Goal: Information Seeking & Learning: Learn about a topic

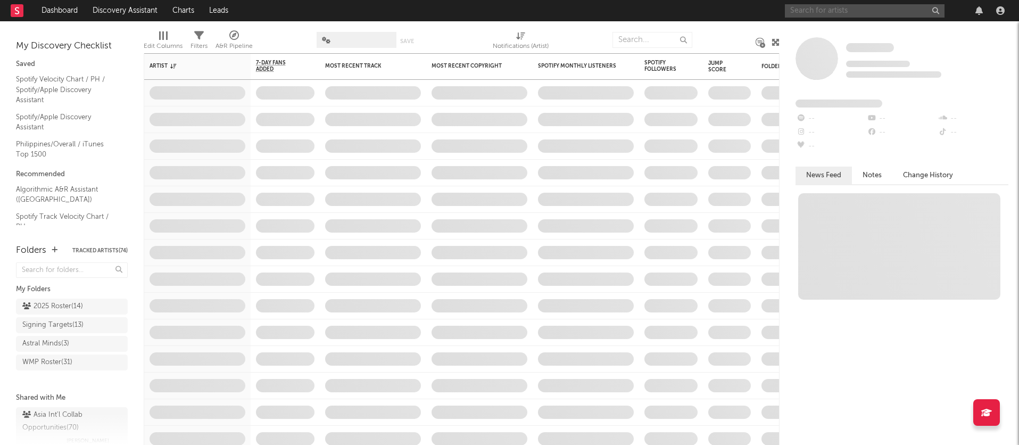
click at [821, 12] on input "text" at bounding box center [865, 10] width 160 height 13
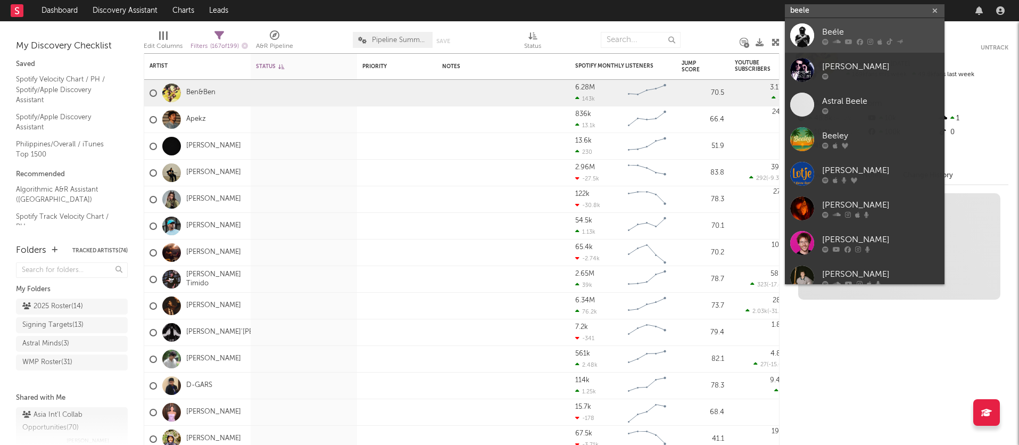
type input "beele"
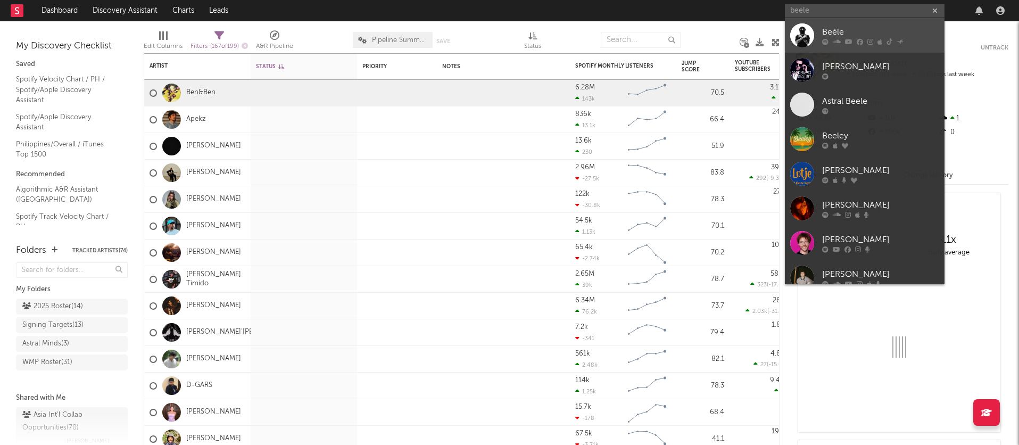
click at [845, 34] on div "Beéle" at bounding box center [880, 32] width 117 height 13
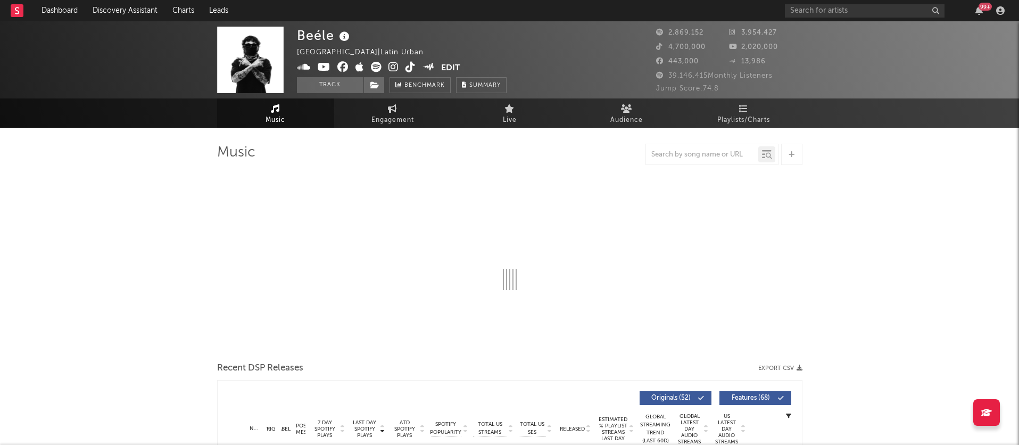
select select "6m"
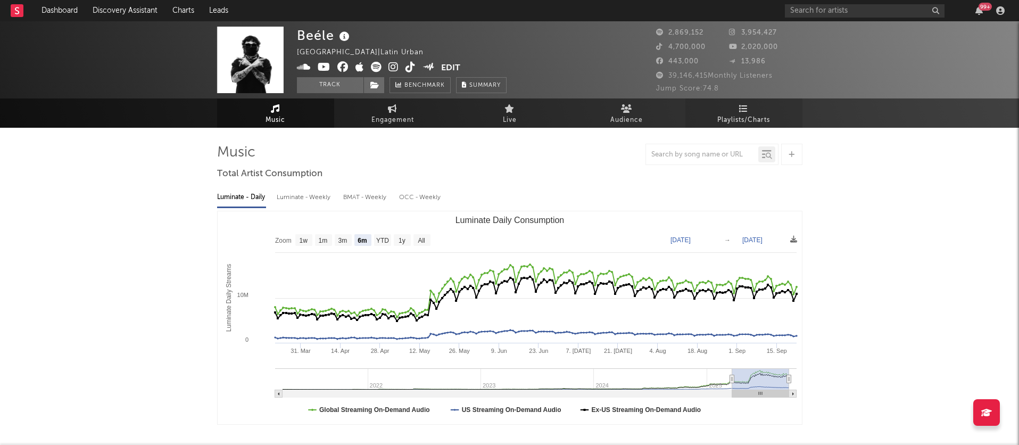
click at [742, 114] on span "Playlists/Charts" at bounding box center [744, 120] width 53 height 13
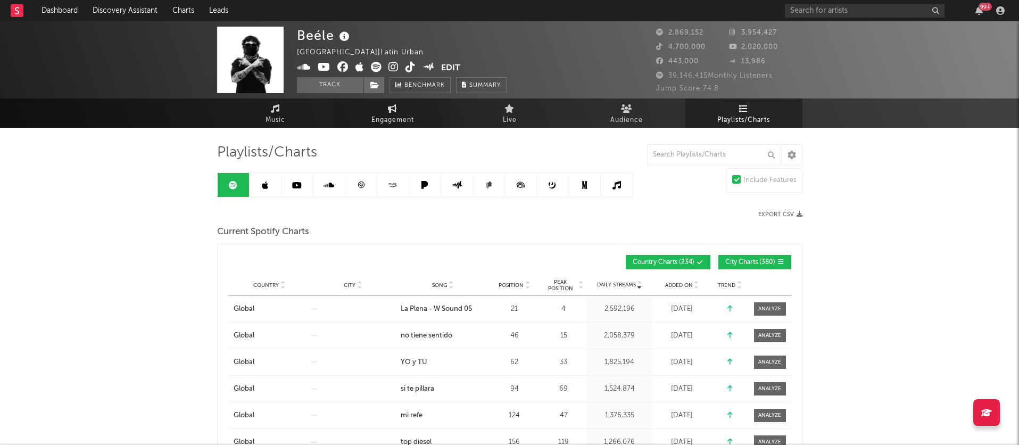
click at [396, 104] on icon at bounding box center [392, 108] width 9 height 9
select select "1w"
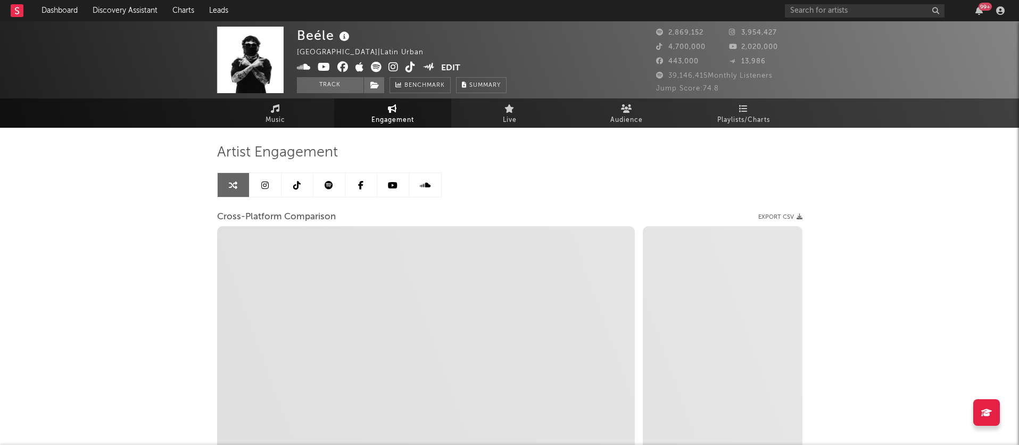
click at [344, 37] on icon at bounding box center [344, 36] width 15 height 15
select select "1m"
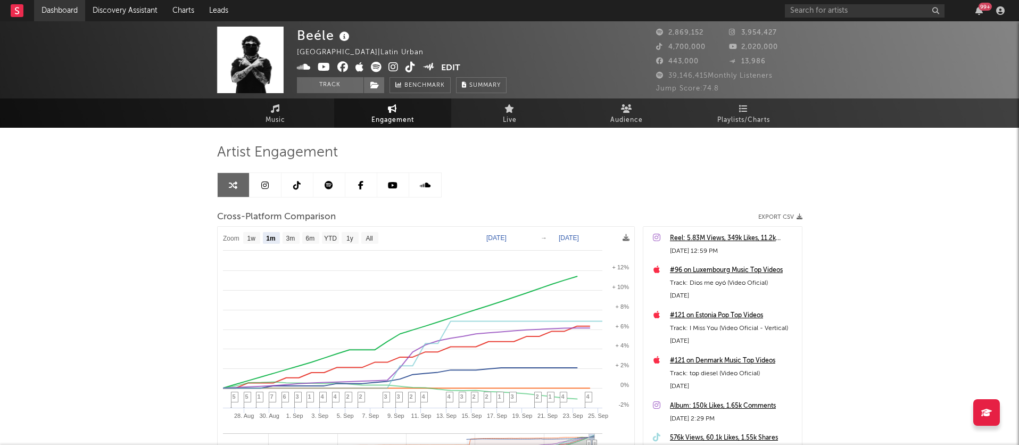
click at [68, 7] on link "Dashboard" at bounding box center [59, 10] width 51 height 21
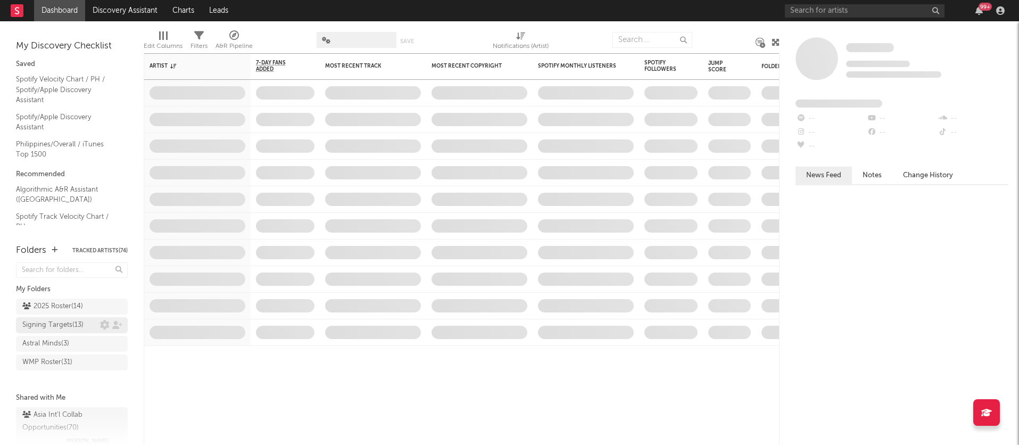
click at [75, 325] on div "Signing Targets ( 13 )" at bounding box center [52, 325] width 61 height 13
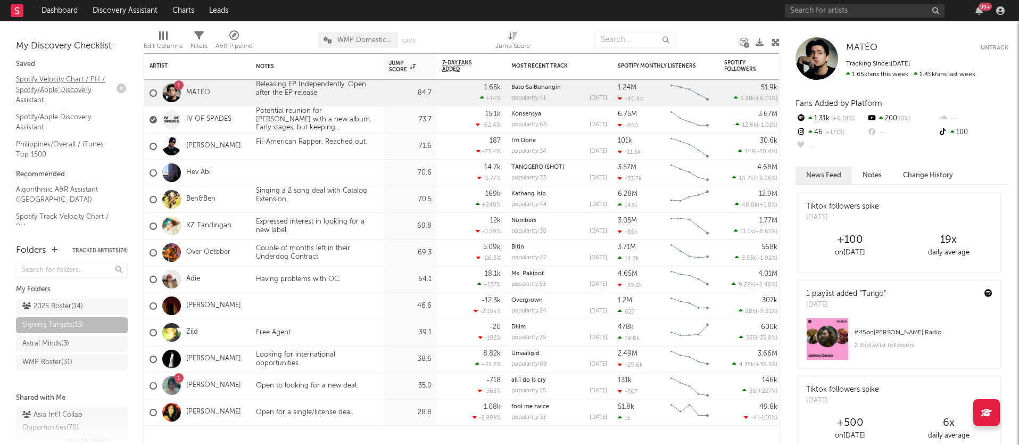
click at [43, 82] on link "Spotify Velocity Chart / PH / Spotify/Apple Discovery Assistant" at bounding box center [66, 89] width 101 height 32
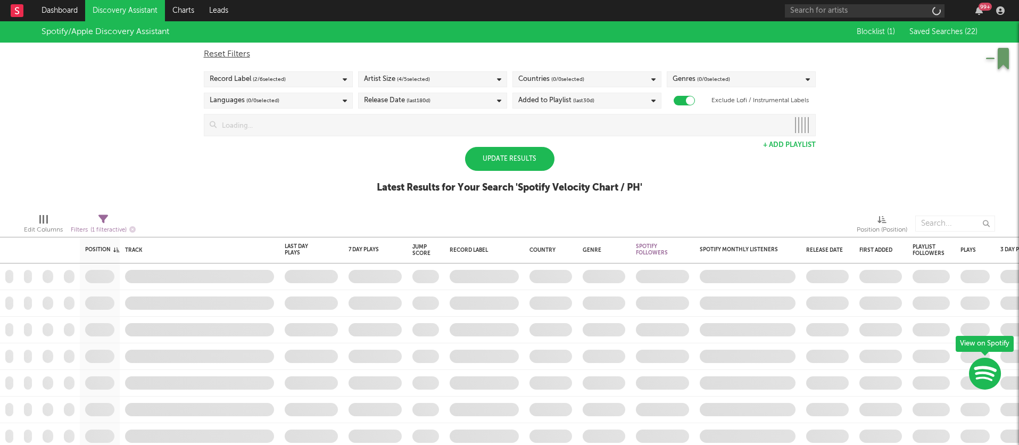
checkbox input "true"
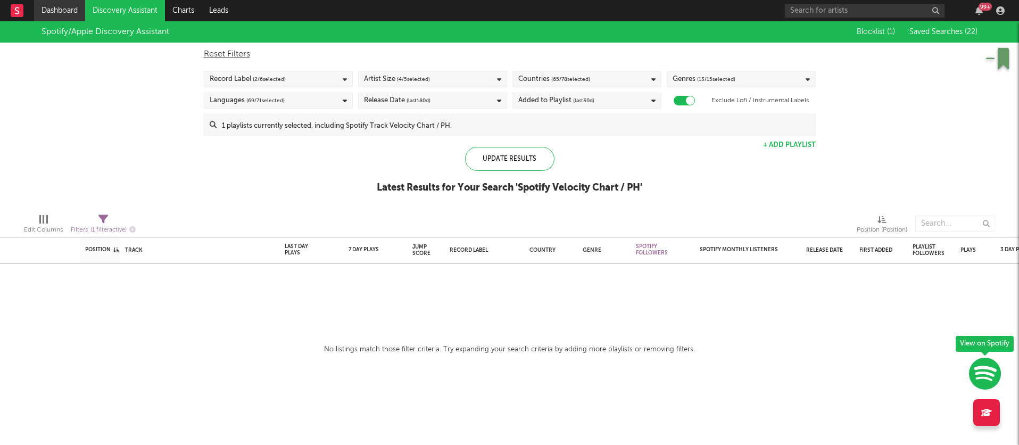
click at [54, 7] on link "Dashboard" at bounding box center [59, 10] width 51 height 21
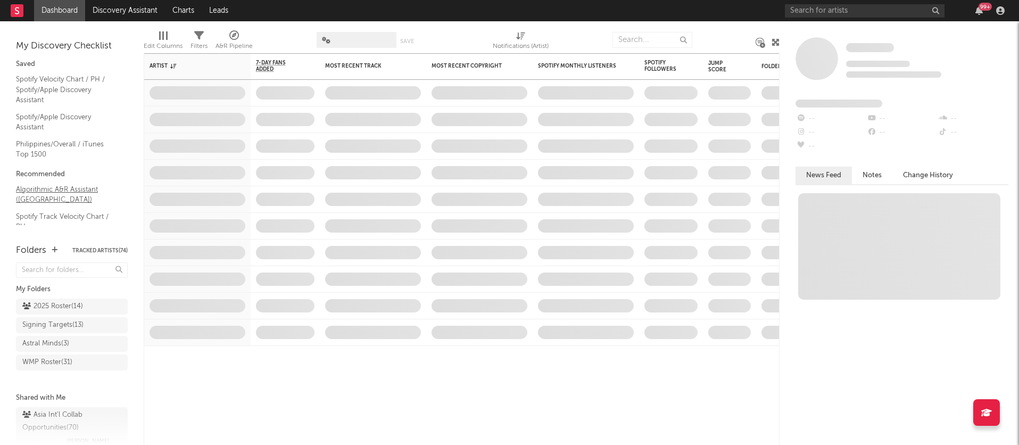
click at [50, 190] on link "Algorithmic A&R Assistant ([GEOGRAPHIC_DATA])" at bounding box center [66, 195] width 101 height 22
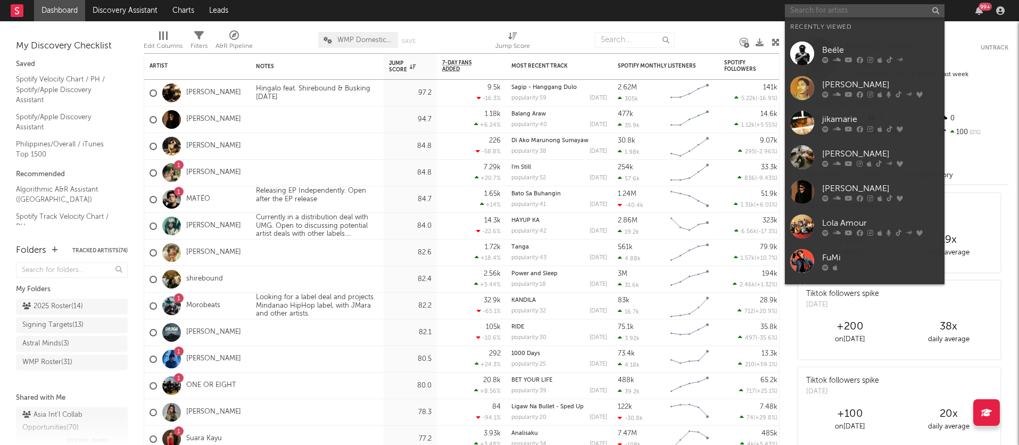
click at [809, 12] on input "text" at bounding box center [865, 10] width 160 height 13
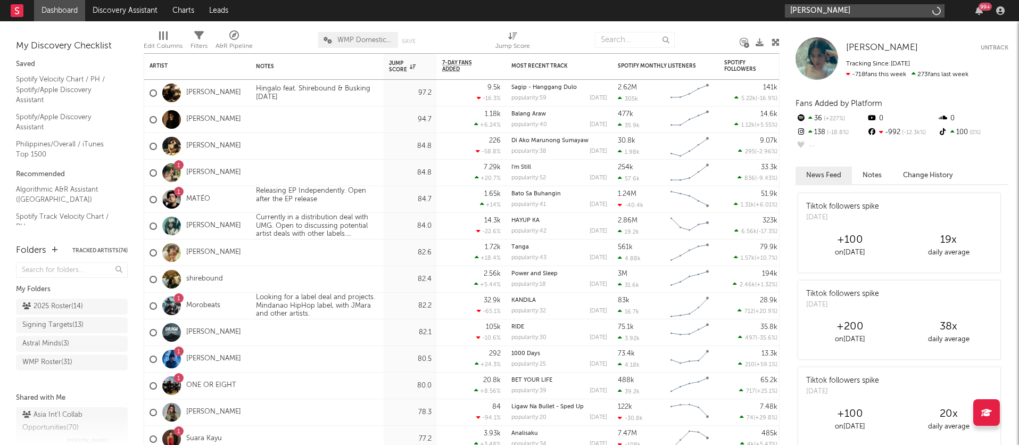
type input "[PERSON_NAME]"
click at [825, 13] on input "[PERSON_NAME]" at bounding box center [865, 10] width 160 height 13
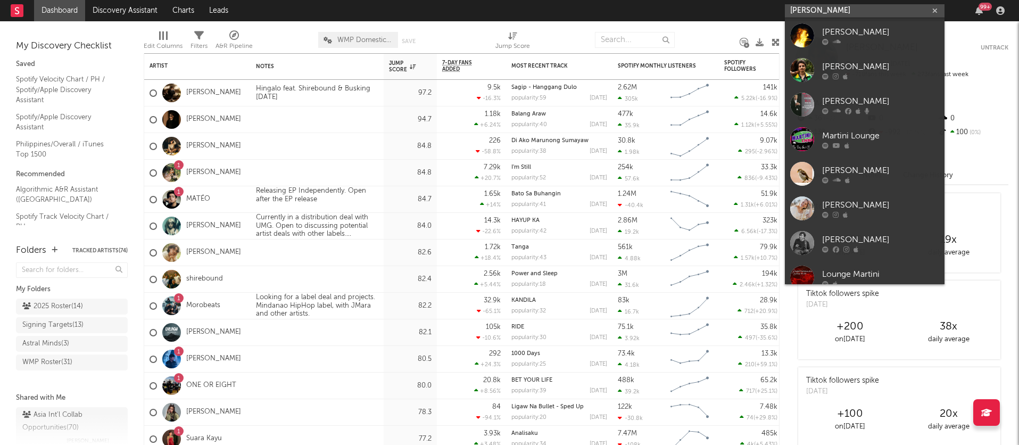
click at [843, 9] on input "[PERSON_NAME]" at bounding box center [865, 10] width 160 height 13
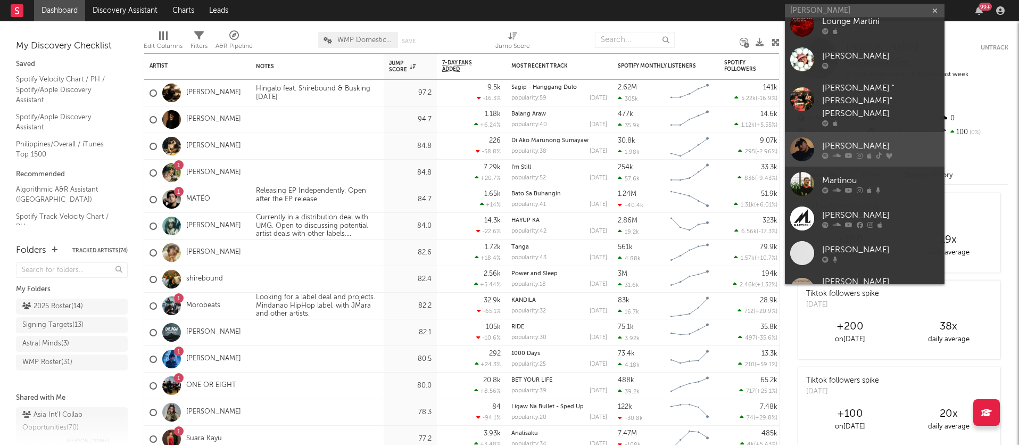
click at [859, 139] on div "[PERSON_NAME]" at bounding box center [880, 145] width 117 height 13
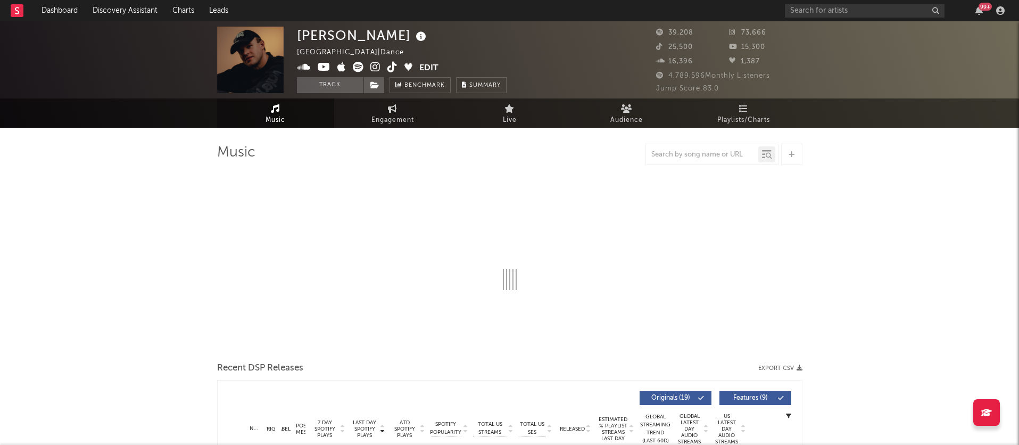
select select "6m"
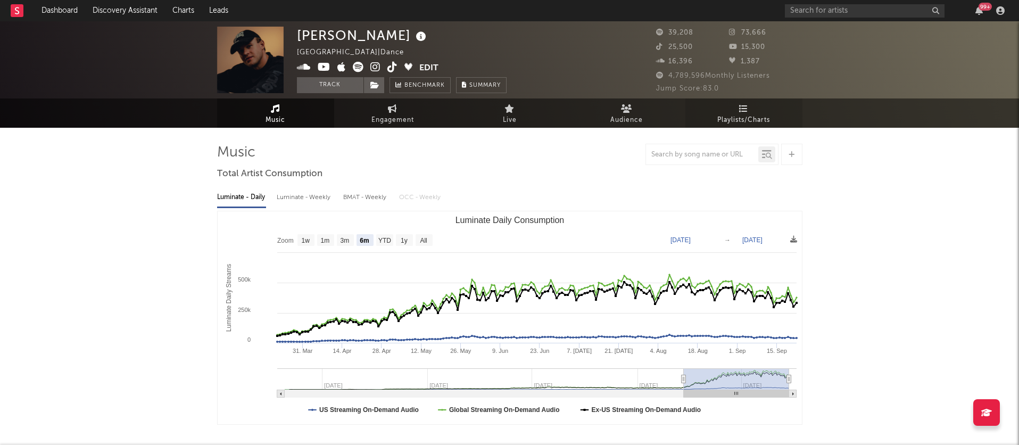
click at [740, 117] on span "Playlists/Charts" at bounding box center [744, 120] width 53 height 13
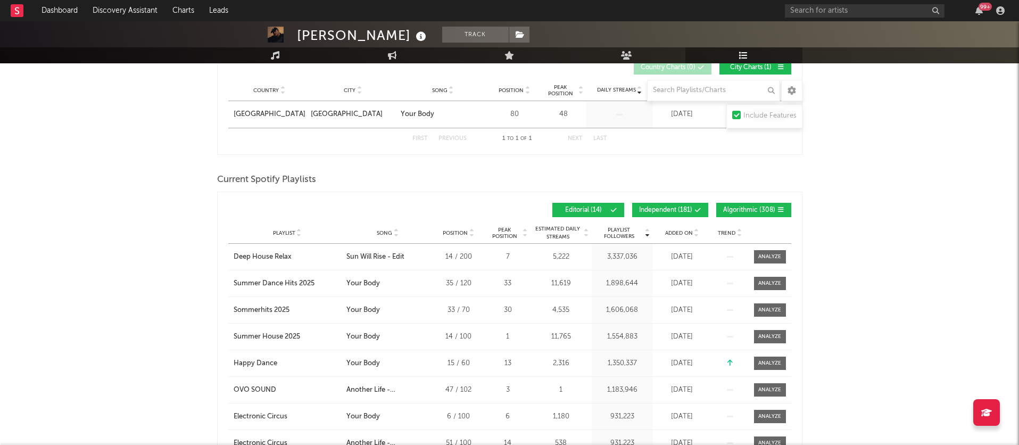
scroll to position [196, 0]
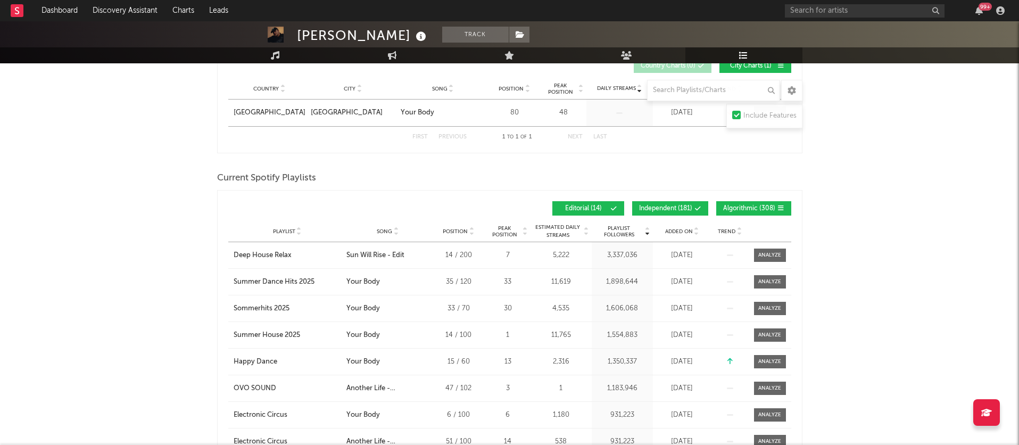
click at [682, 232] on span "Added On" at bounding box center [679, 231] width 28 height 6
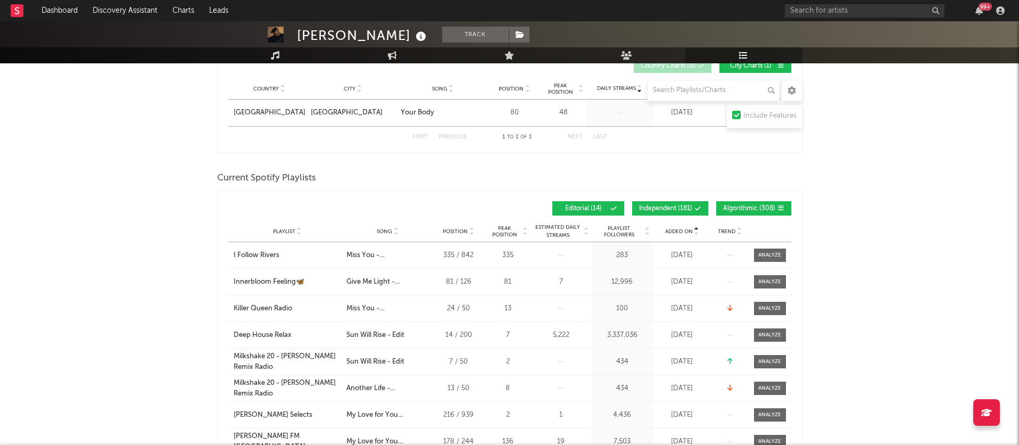
click at [682, 232] on span "Added On" at bounding box center [679, 231] width 28 height 6
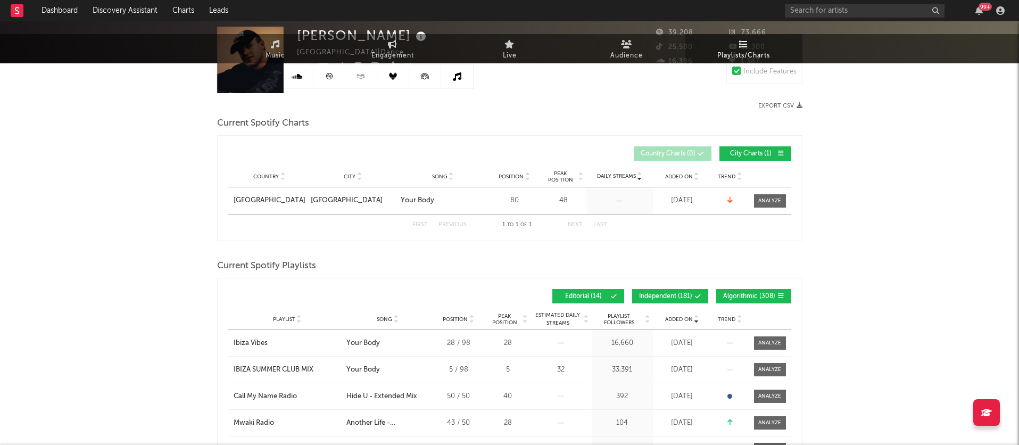
scroll to position [0, 0]
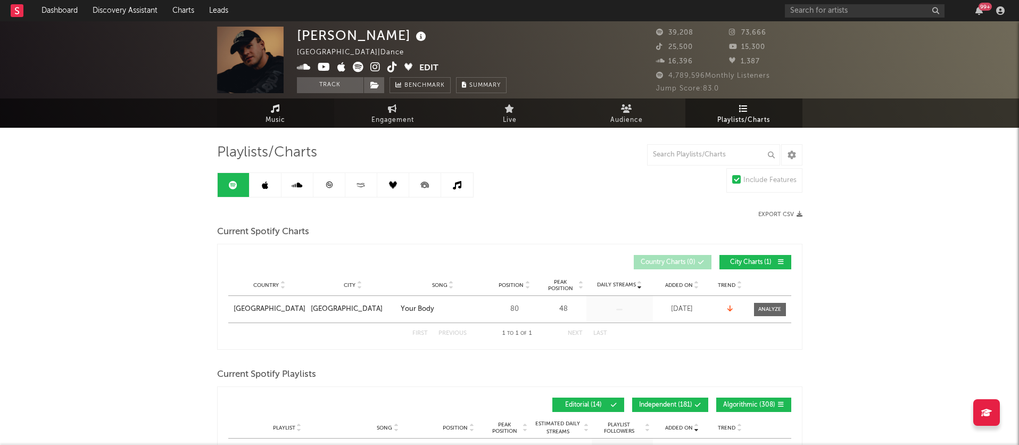
click at [277, 110] on icon at bounding box center [275, 108] width 9 height 9
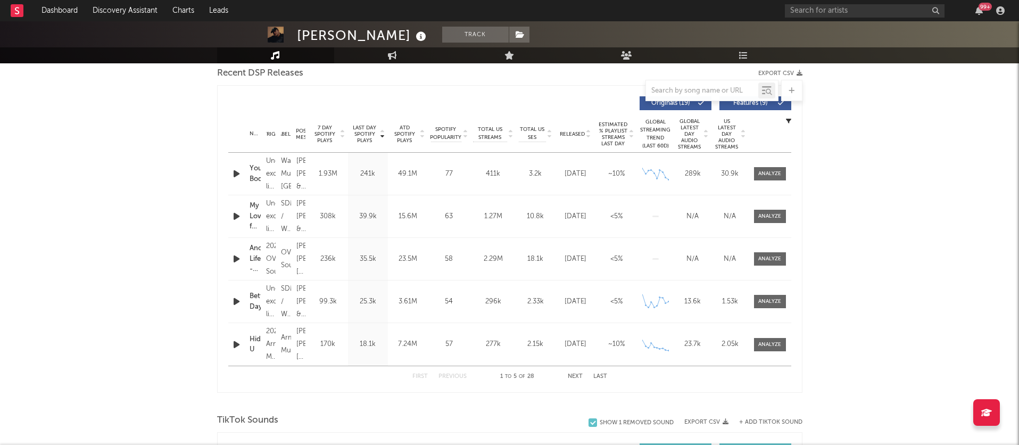
select select "6m"
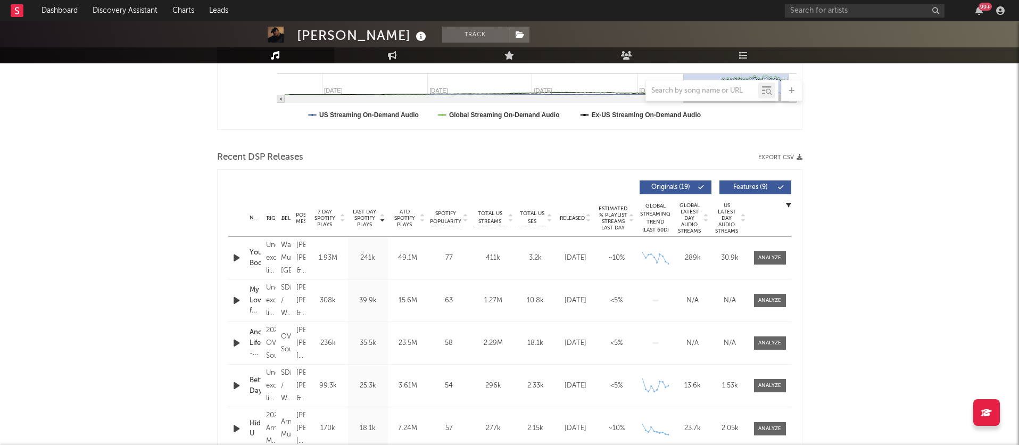
scroll to position [298, 0]
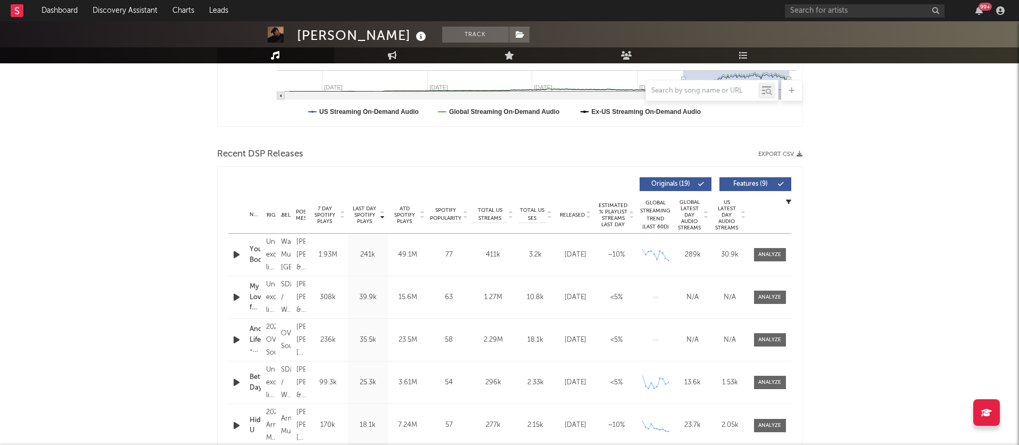
click at [237, 254] on icon "button" at bounding box center [236, 254] width 11 height 13
click at [237, 254] on icon "button" at bounding box center [236, 254] width 10 height 13
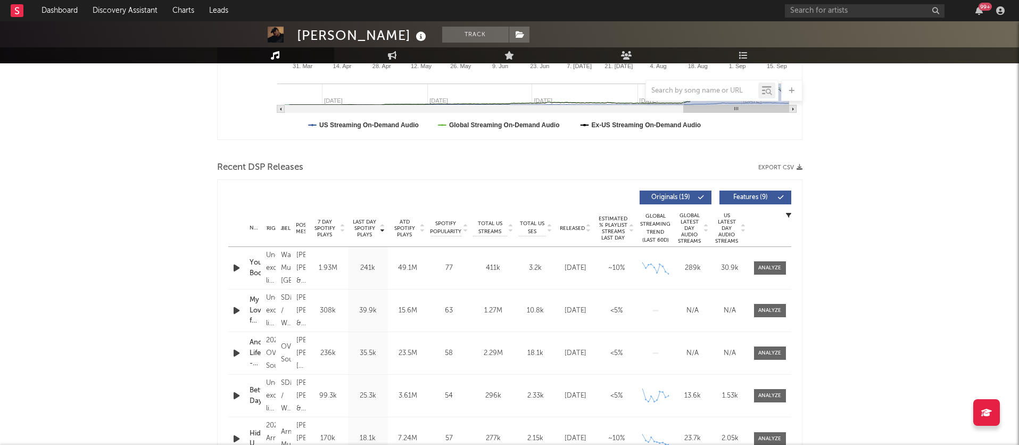
scroll to position [301, 0]
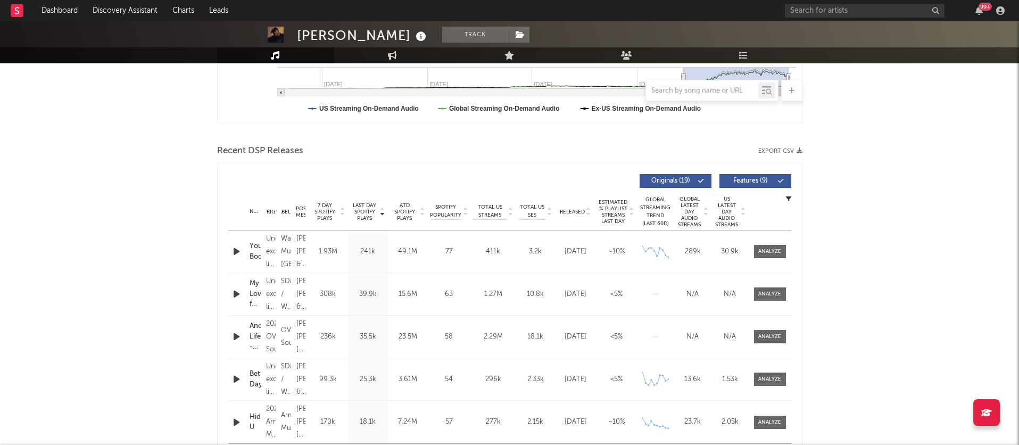
click at [236, 293] on icon "button" at bounding box center [236, 293] width 11 height 13
click at [236, 293] on icon "button" at bounding box center [236, 293] width 10 height 13
click at [236, 293] on icon "button" at bounding box center [236, 293] width 11 height 13
click at [236, 293] on icon "button" at bounding box center [236, 293] width 10 height 13
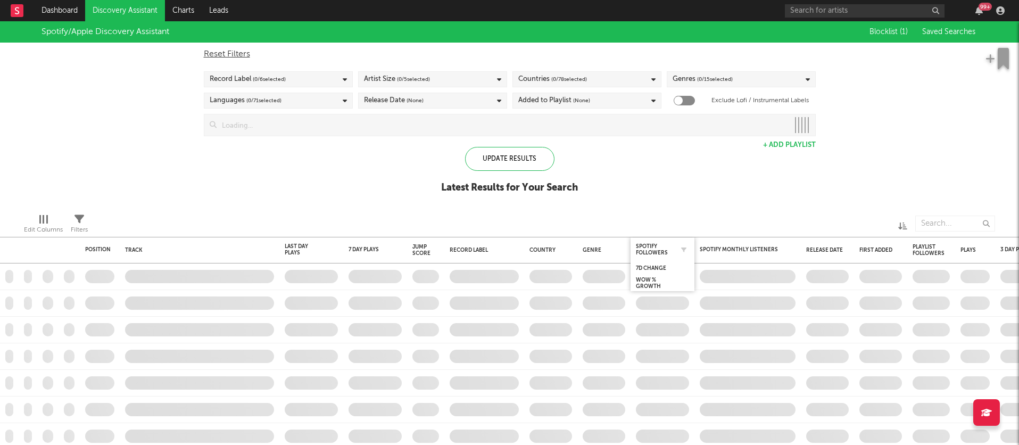
checkbox input "true"
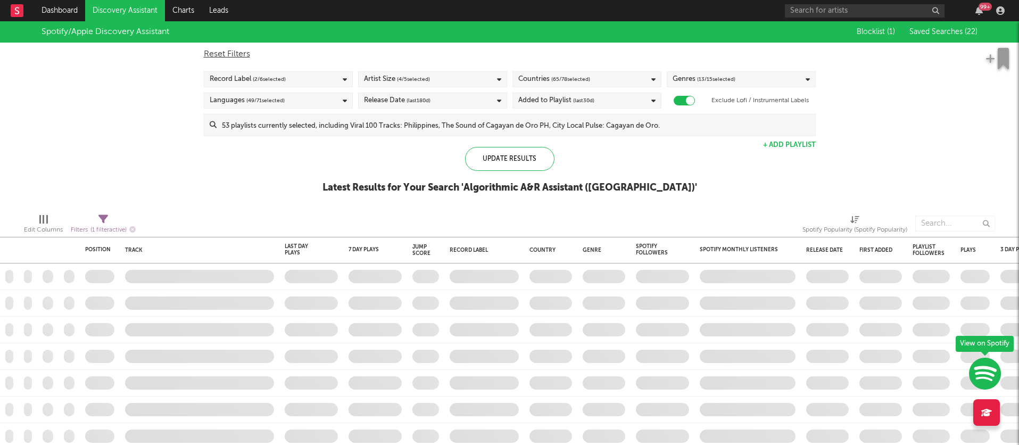
click at [347, 79] on icon at bounding box center [345, 79] width 4 height 7
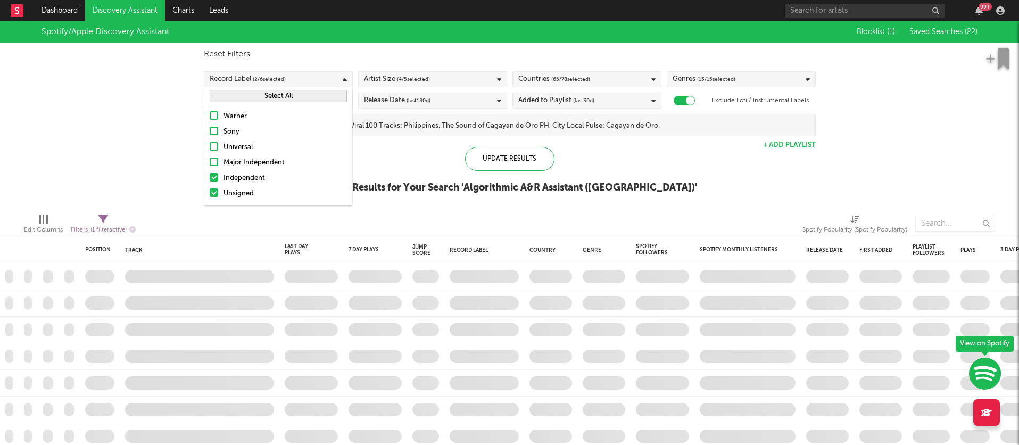
click at [438, 170] on div "Update Results Latest Results for Your Search ' Algorithmic A&R Assistant ([GEO…" at bounding box center [510, 176] width 375 height 58
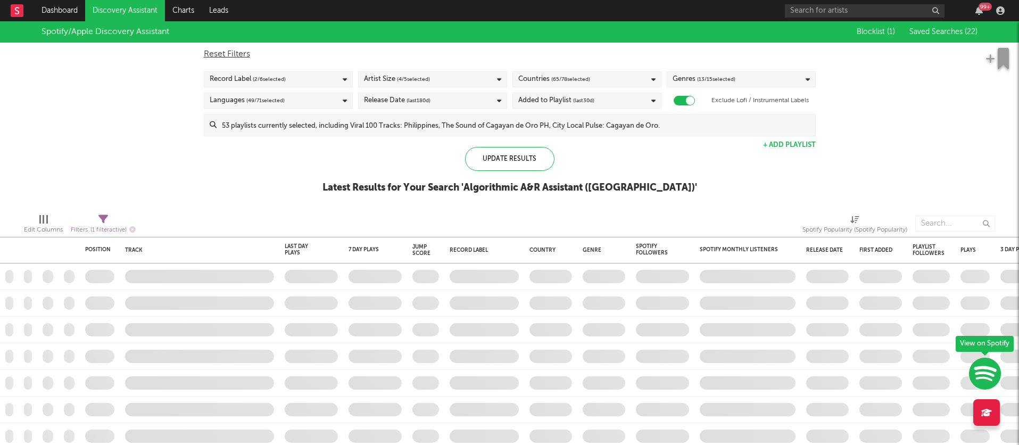
click at [488, 84] on div "Artist Size ( 4 / 5 selected)" at bounding box center [432, 79] width 149 height 16
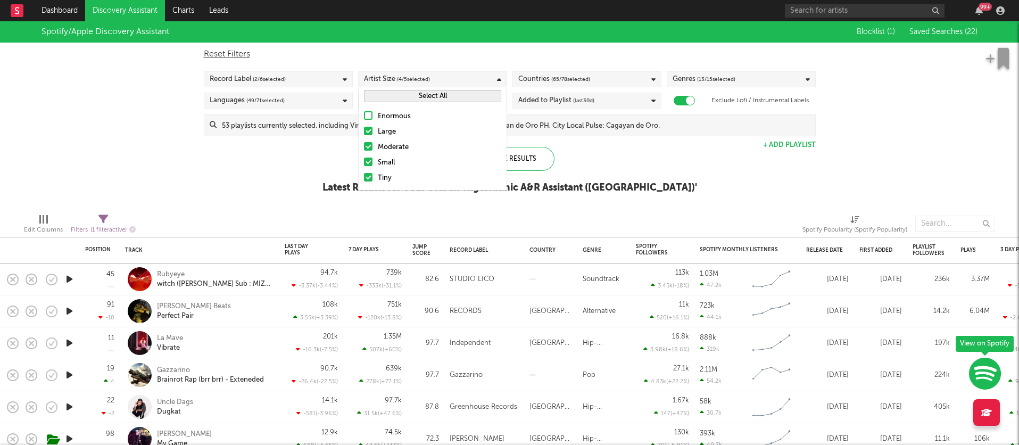
click at [307, 100] on div "Languages ( 49 / 71 selected)" at bounding box center [278, 101] width 149 height 16
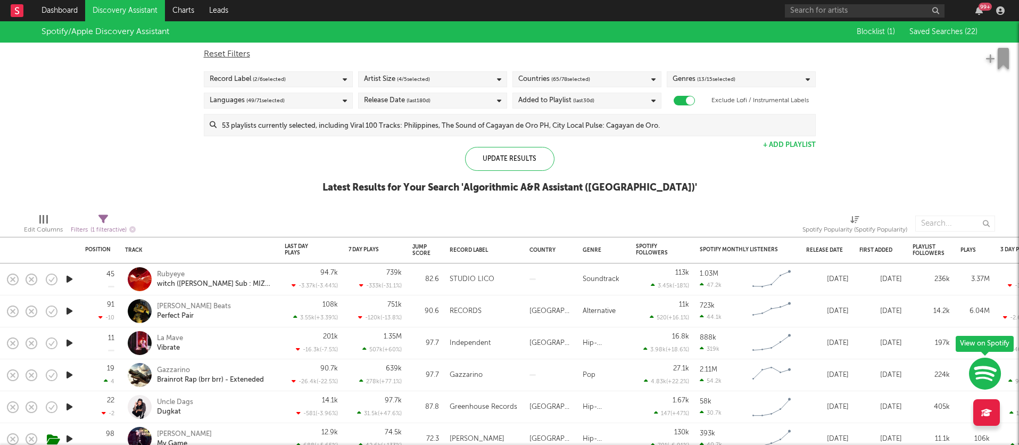
click at [130, 132] on div "Spotify/Apple Discovery Assistant Blocklist ( 1 ) Saved Searches ( 22 ) Reset F…" at bounding box center [509, 113] width 1019 height 184
click at [59, 14] on link "Dashboard" at bounding box center [59, 10] width 51 height 21
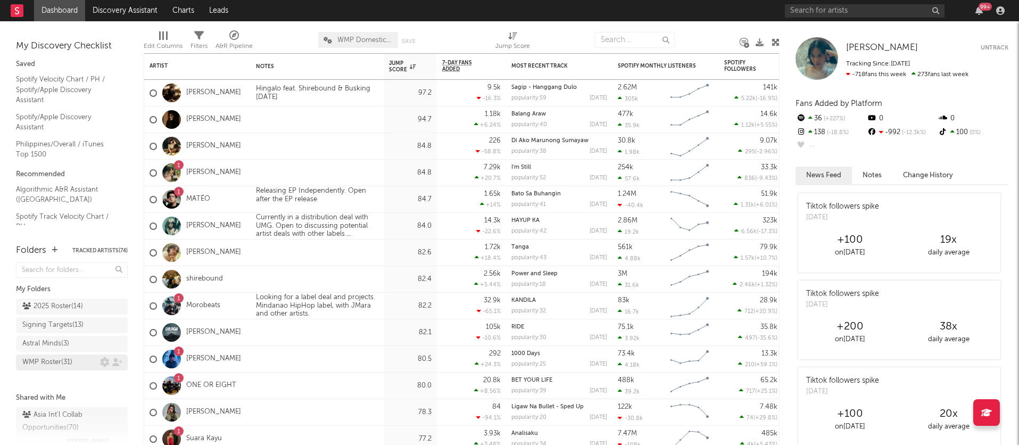
click at [53, 362] on div "WMP Roster ( 31 )" at bounding box center [47, 362] width 50 height 13
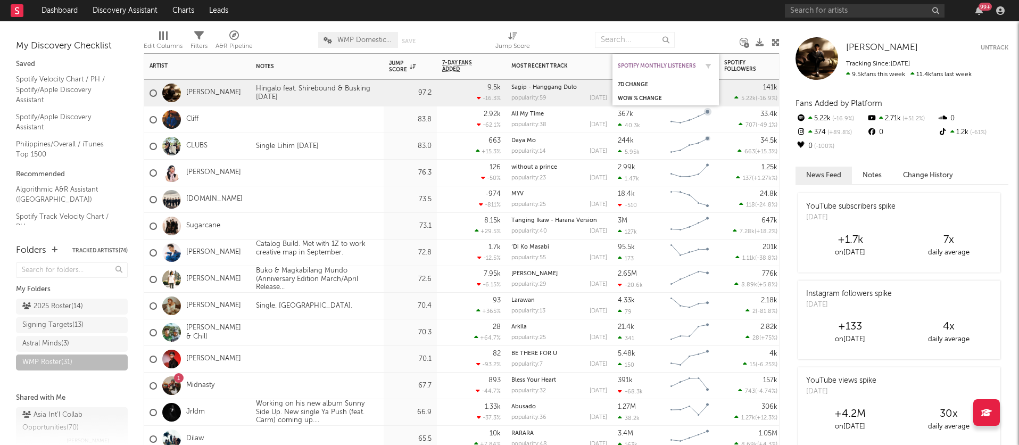
click at [638, 67] on div "Spotify Monthly Listeners" at bounding box center [658, 66] width 80 height 6
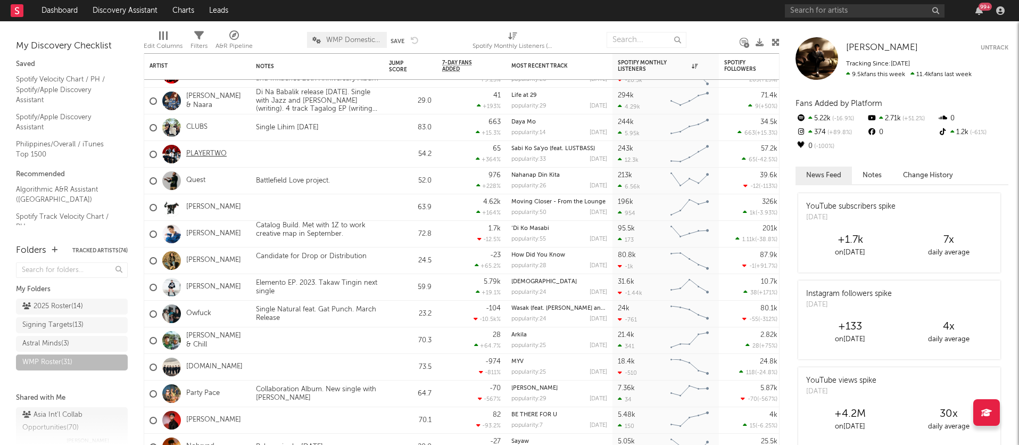
click at [202, 155] on link "PLAYERTWO" at bounding box center [206, 154] width 40 height 9
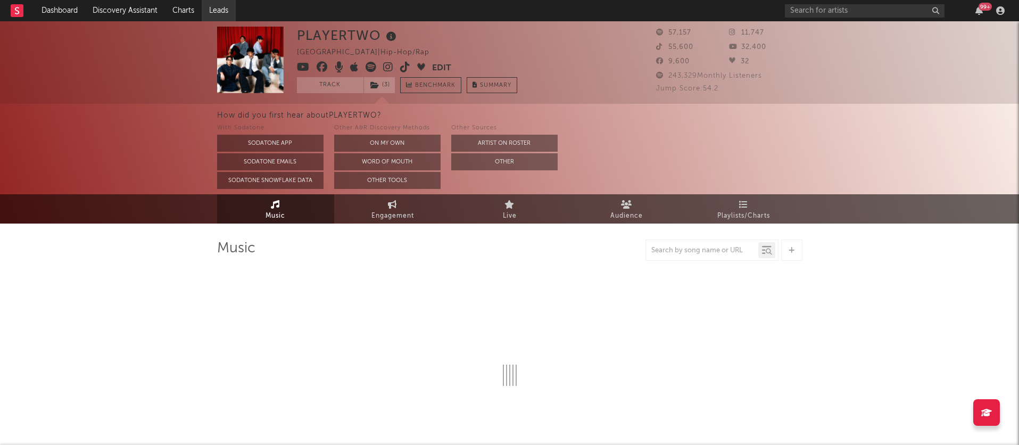
select select "6m"
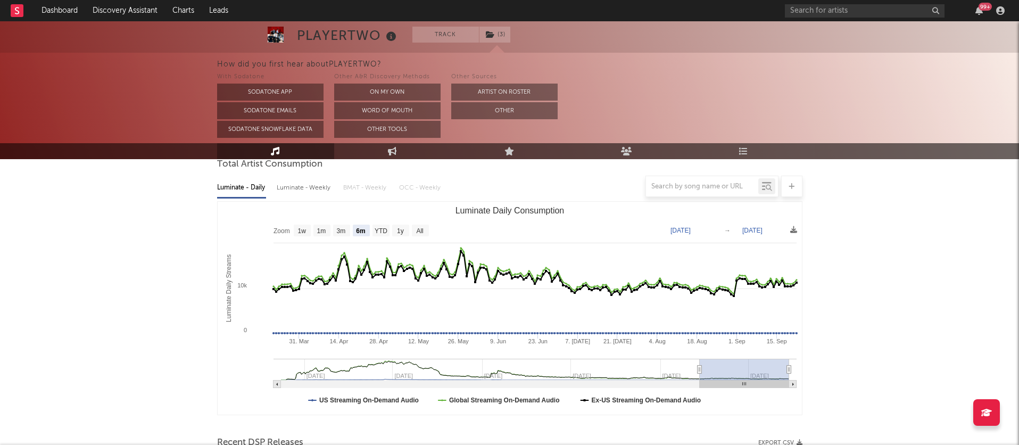
scroll to position [106, 0]
click at [751, 143] on link "Playlists/Charts" at bounding box center [744, 151] width 117 height 16
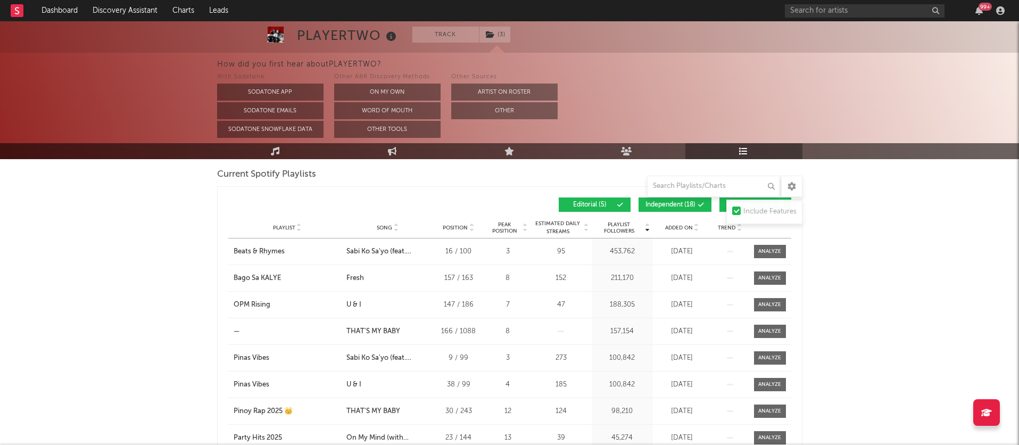
scroll to position [152, 0]
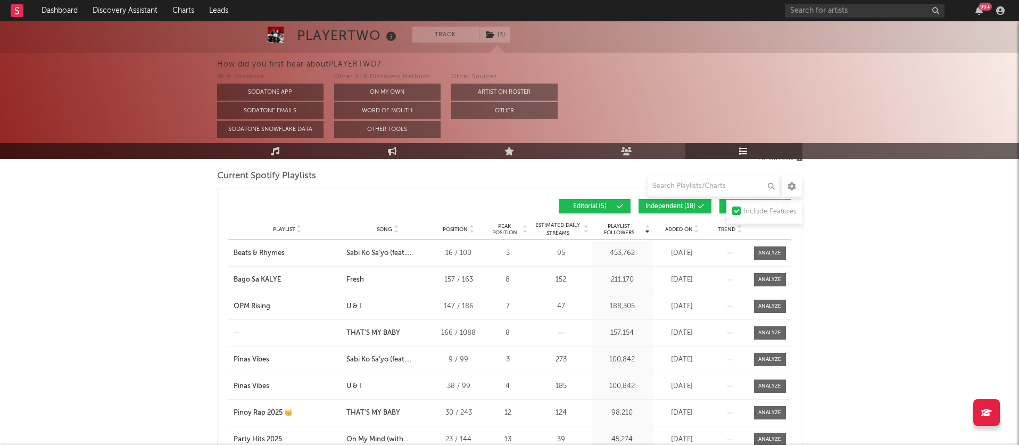
click at [673, 224] on div "Playlist City Song Position Peak Position Estimated Daily Streams Playlist Foll…" at bounding box center [509, 229] width 563 height 21
click at [673, 229] on span "Added On" at bounding box center [679, 229] width 28 height 6
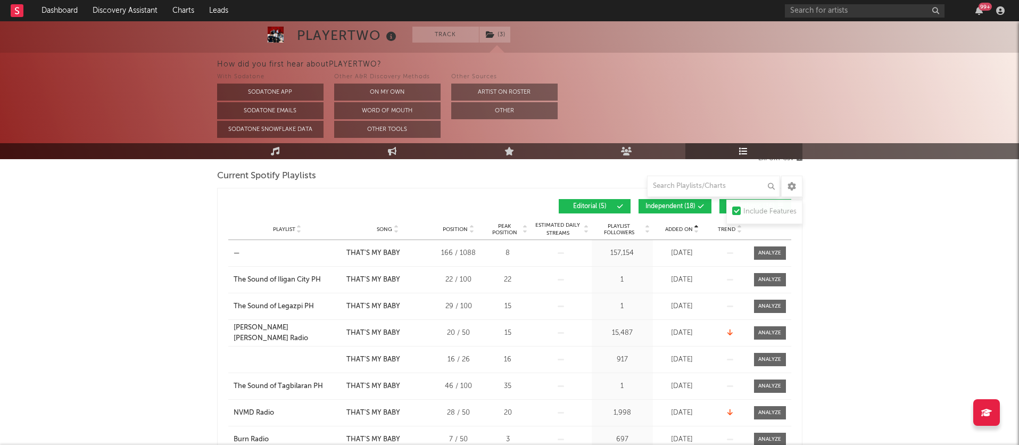
click at [673, 229] on span "Added On" at bounding box center [679, 229] width 28 height 6
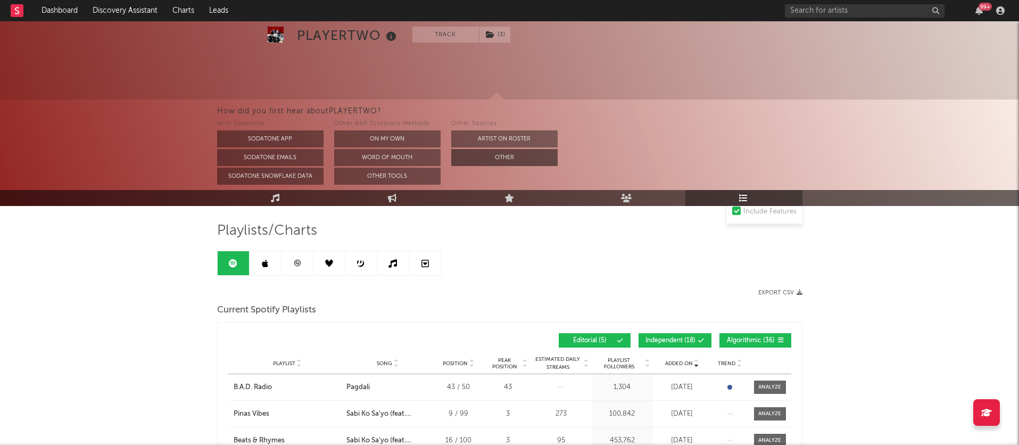
scroll to position [0, 0]
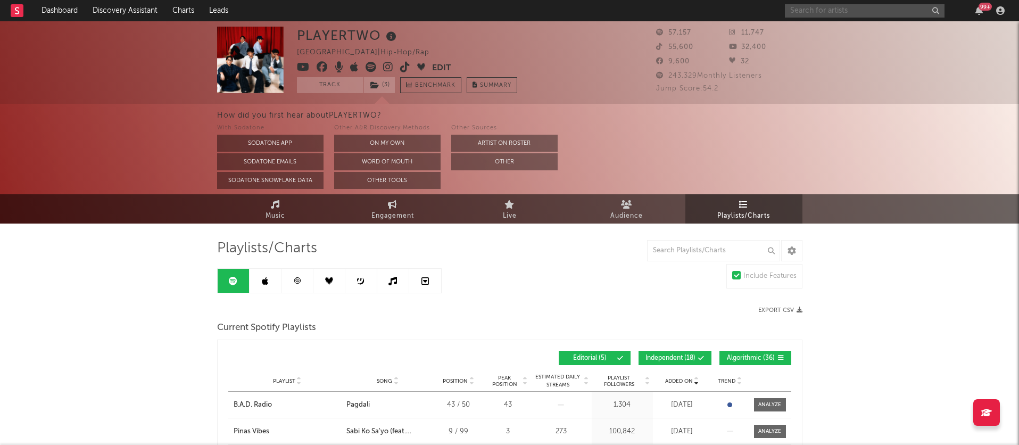
click at [810, 14] on input "text" at bounding box center [865, 10] width 160 height 13
type input "jan roberts"
click at [838, 12] on input "jan roberts" at bounding box center [865, 10] width 160 height 13
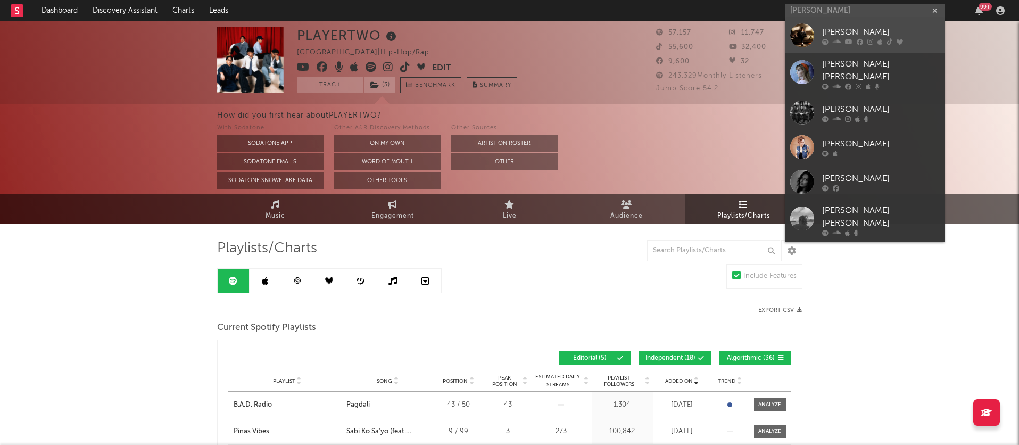
click at [844, 33] on div "[PERSON_NAME]" at bounding box center [880, 32] width 117 height 13
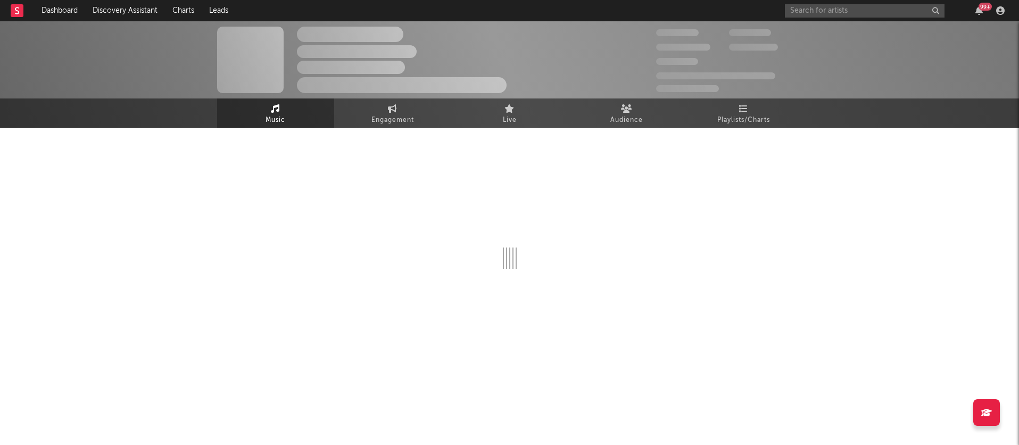
select select "6m"
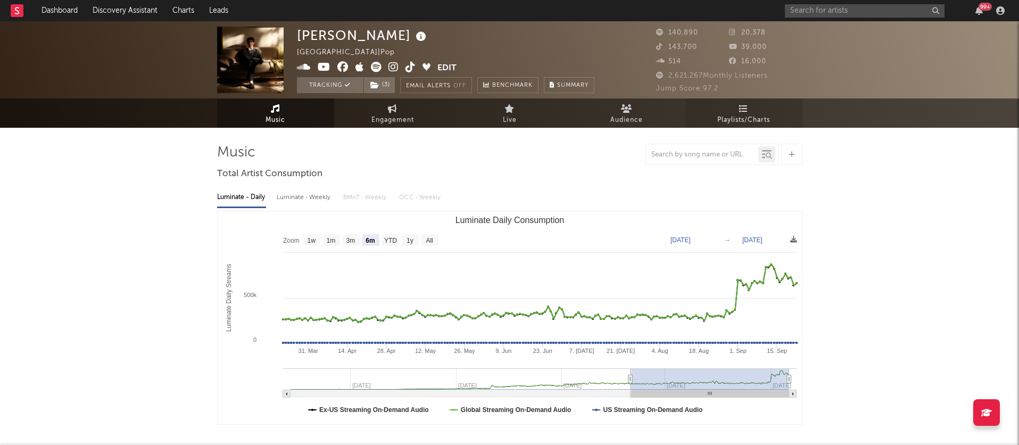
click at [742, 110] on icon at bounding box center [743, 108] width 9 height 9
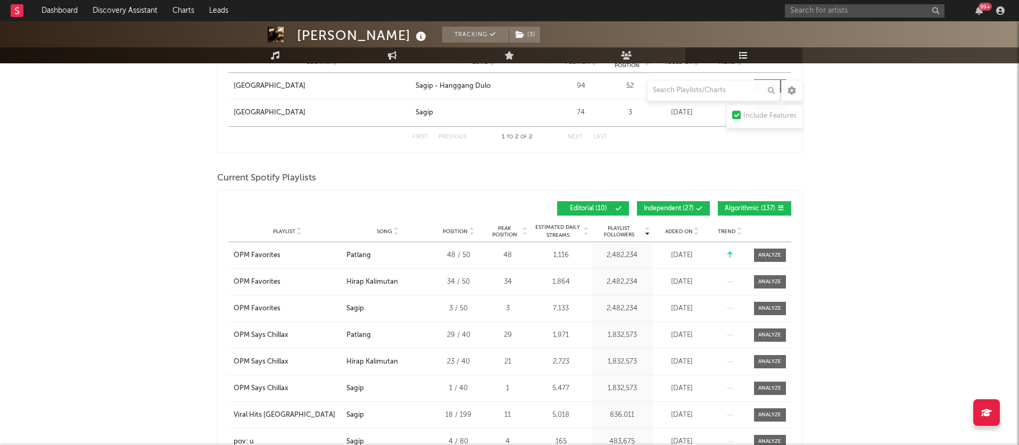
scroll to position [513, 0]
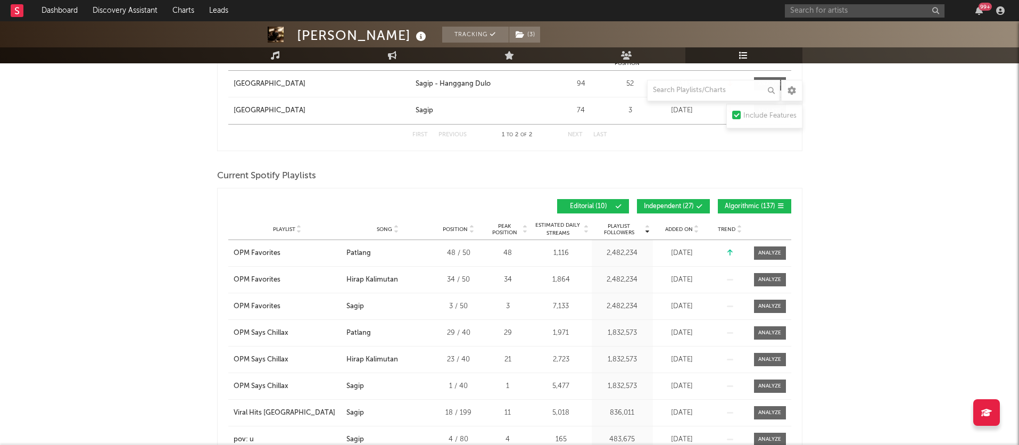
click at [683, 233] on div "Added On" at bounding box center [682, 229] width 53 height 8
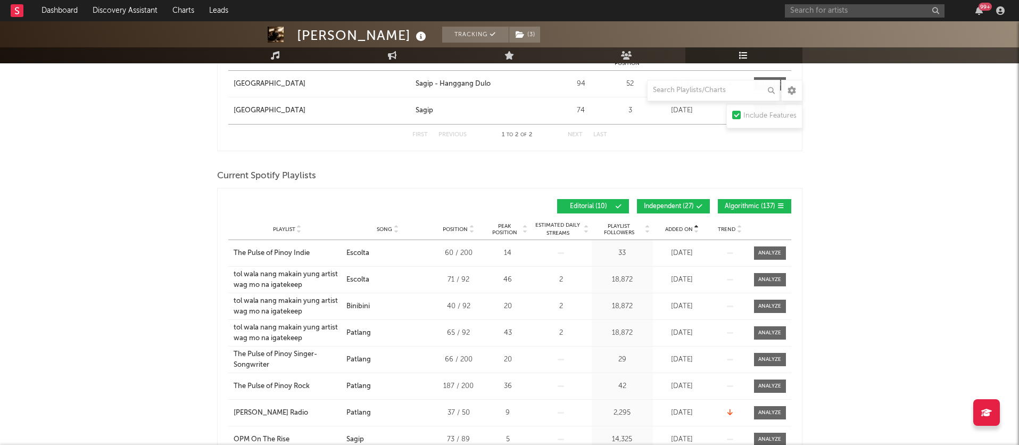
click at [683, 233] on div "Added On" at bounding box center [682, 229] width 53 height 8
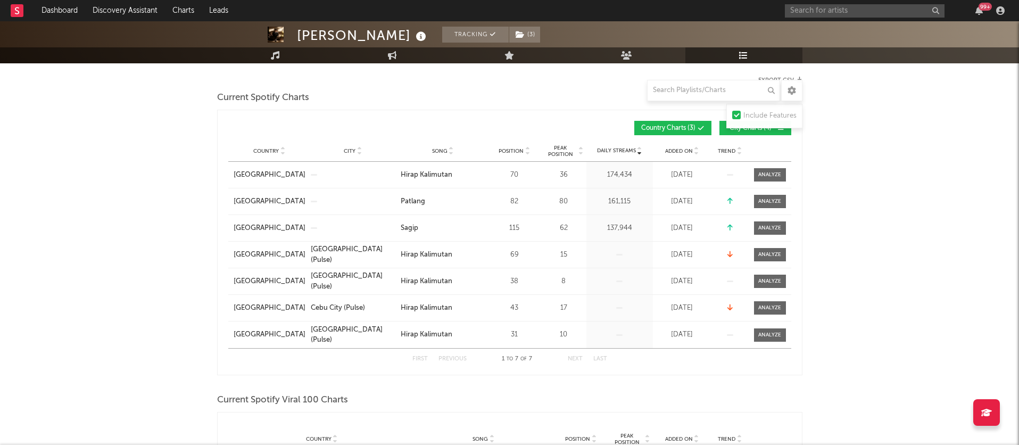
scroll to position [0, 0]
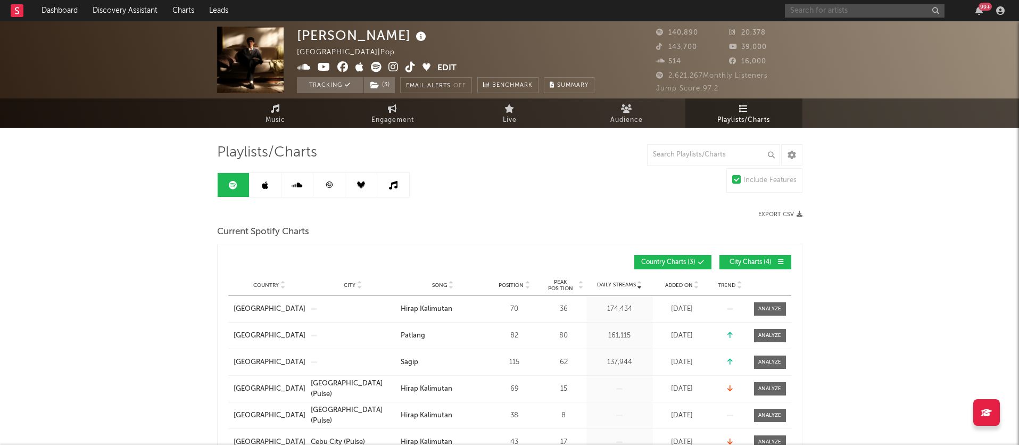
click at [841, 12] on input "text" at bounding box center [865, 10] width 160 height 13
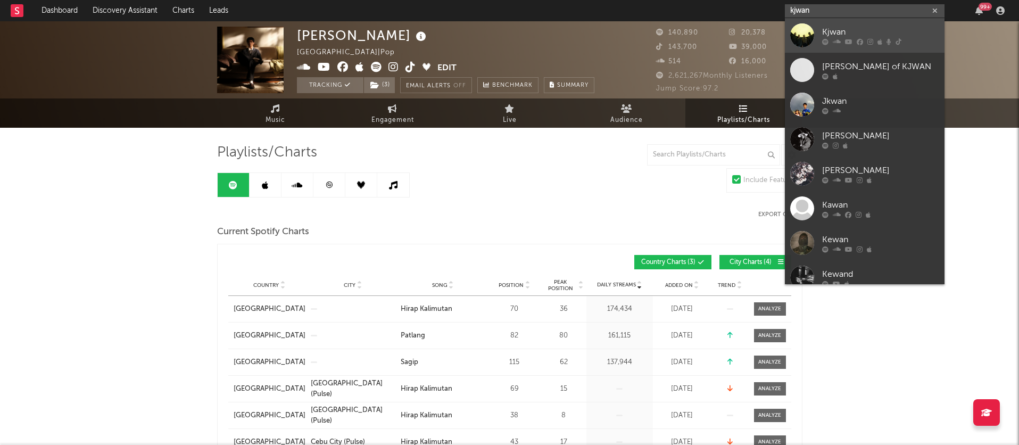
scroll to position [2, 0]
type input "kjwan"
click at [831, 37] on div at bounding box center [880, 39] width 117 height 6
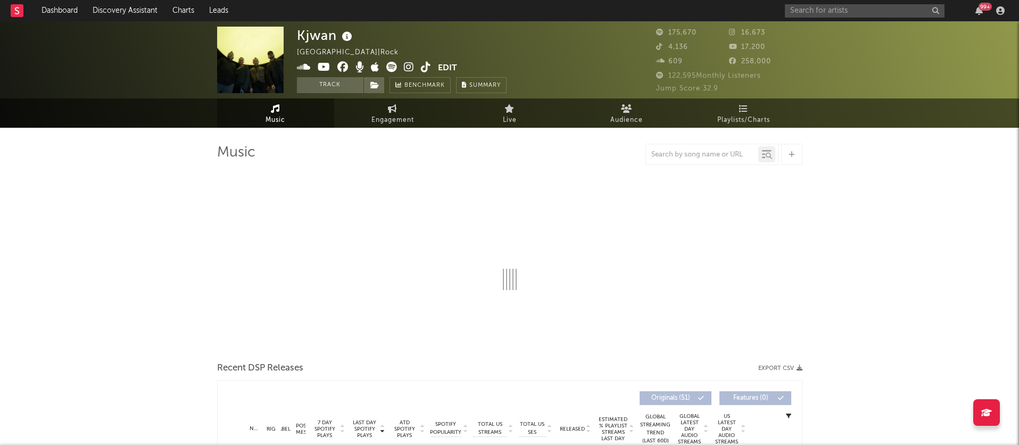
select select "6m"
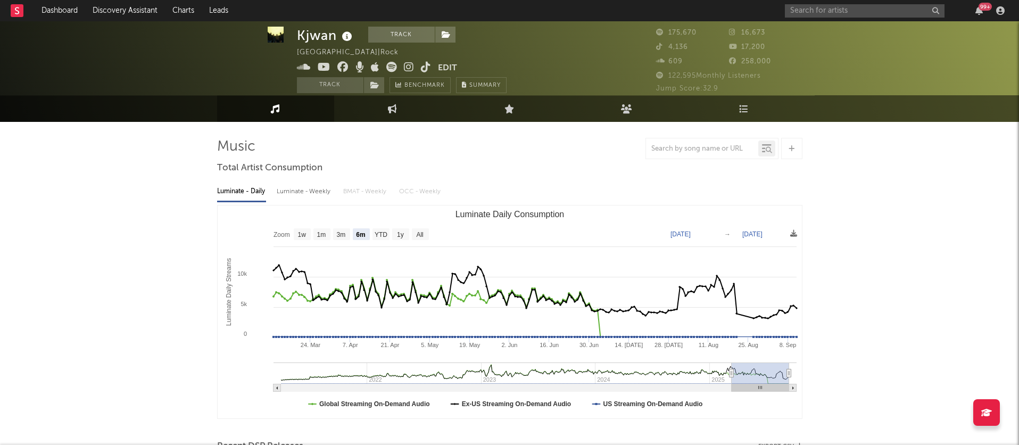
scroll to position [7, 0]
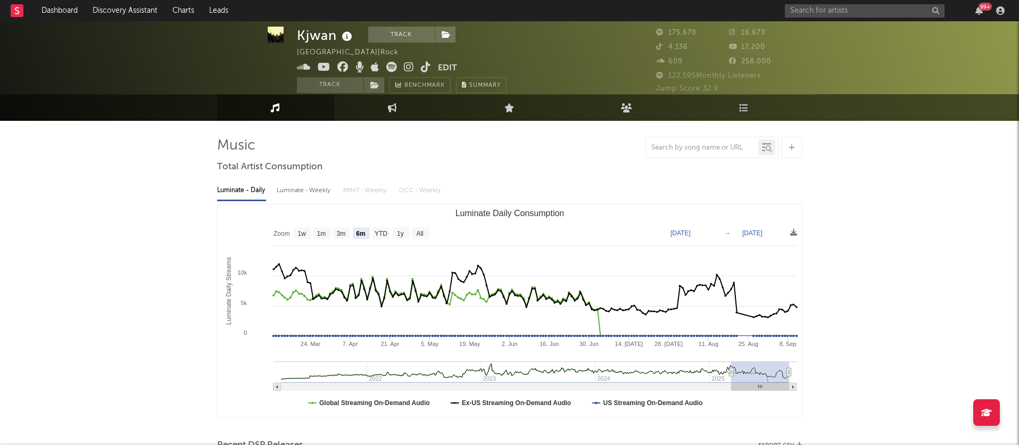
select select "6m"
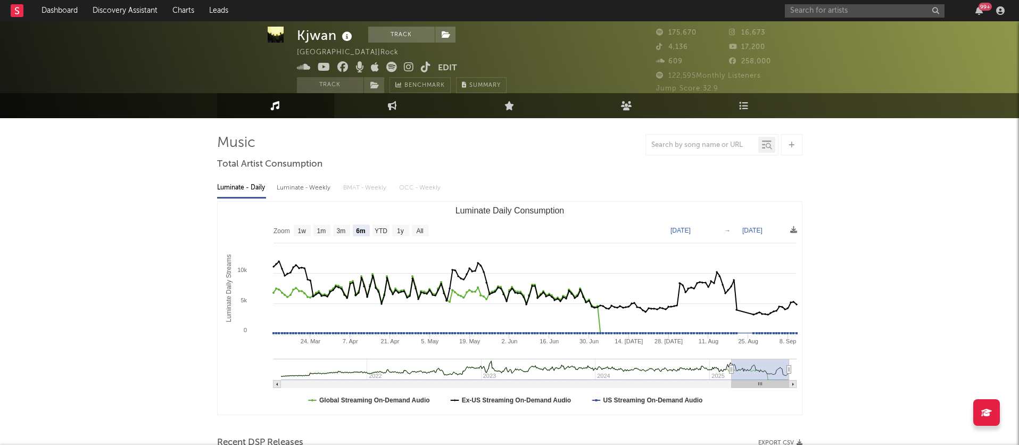
scroll to position [0, 0]
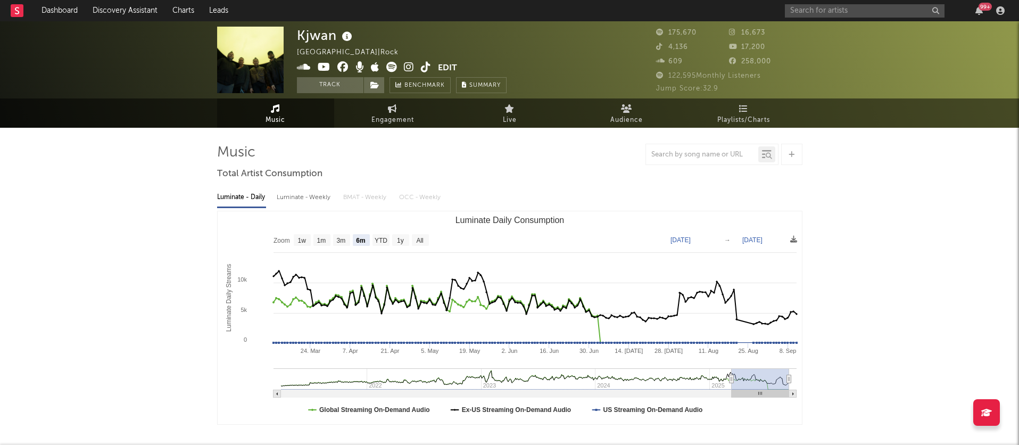
click at [746, 118] on span "Playlists/Charts" at bounding box center [744, 120] width 53 height 13
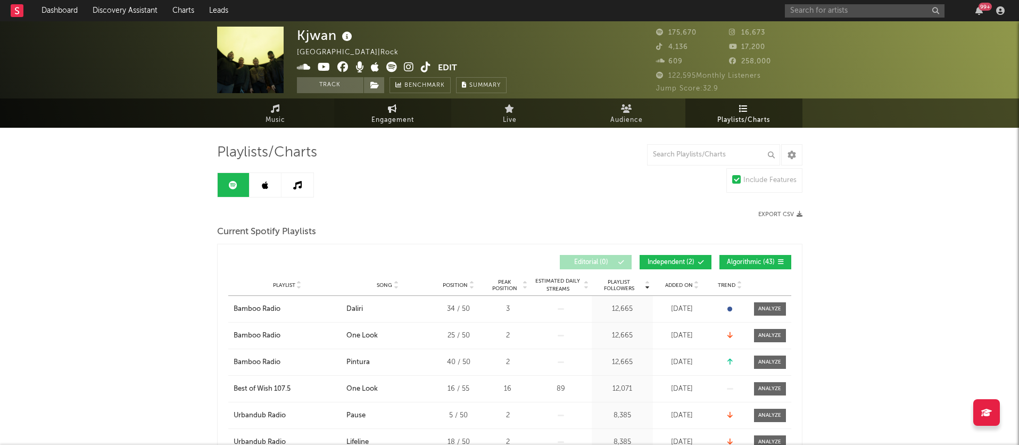
click at [394, 105] on icon at bounding box center [392, 108] width 9 height 9
select select "1w"
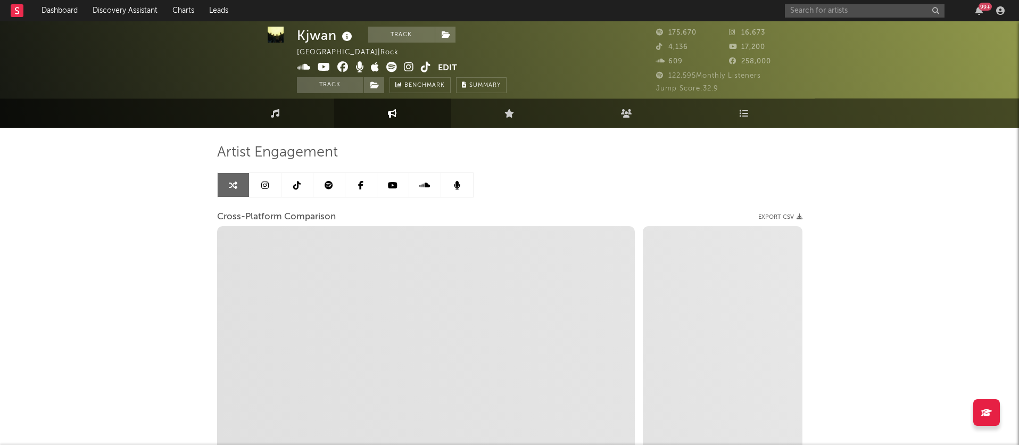
scroll to position [4, 0]
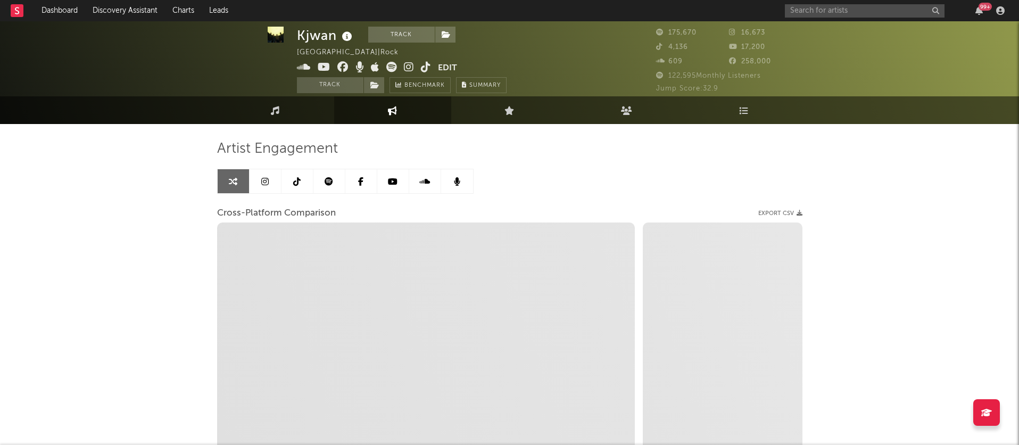
select select "1m"
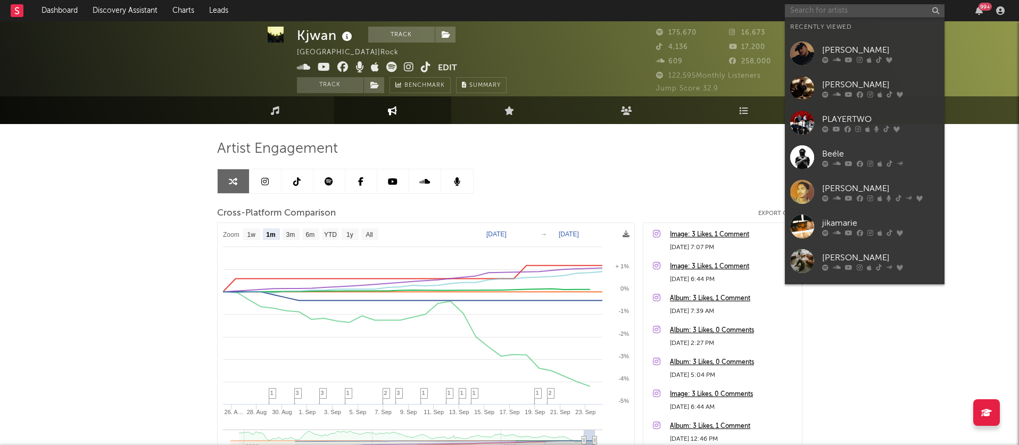
click at [829, 14] on input "text" at bounding box center [865, 10] width 160 height 13
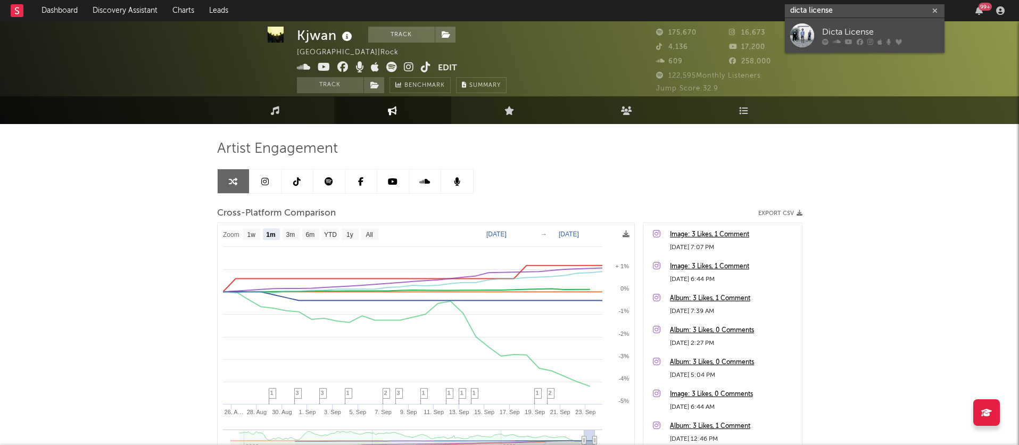
type input "dicta license"
click at [838, 27] on div "Dicta License" at bounding box center [880, 32] width 117 height 13
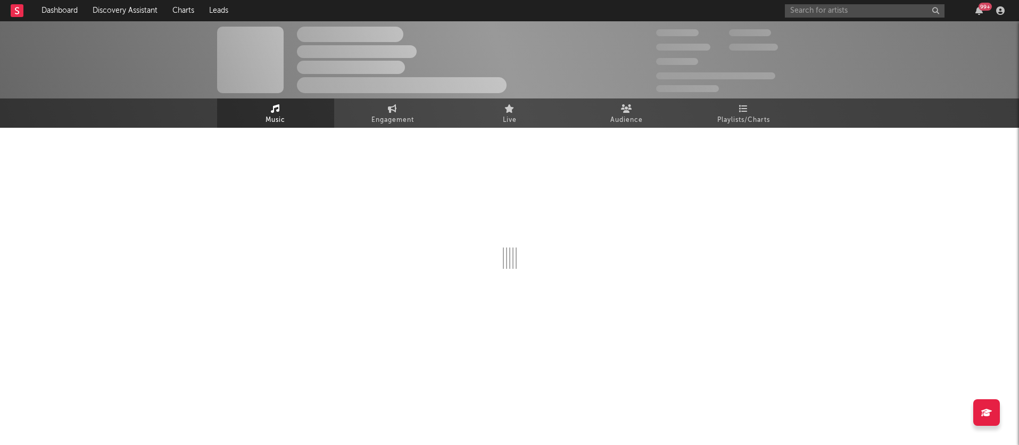
select select "6m"
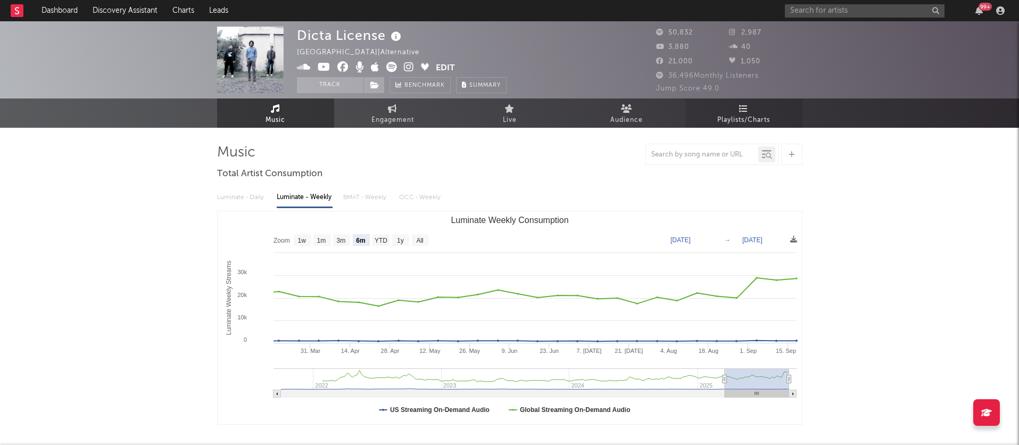
click at [740, 113] on link "Playlists/Charts" at bounding box center [744, 112] width 117 height 29
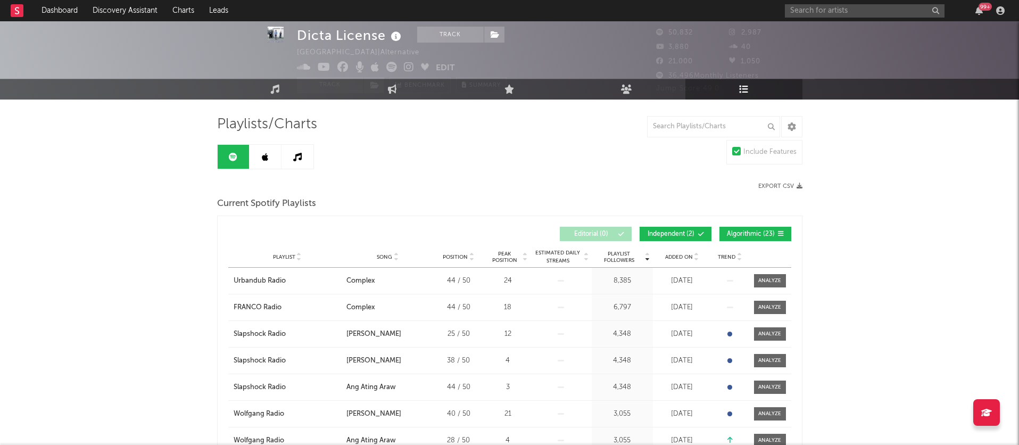
scroll to position [35, 0]
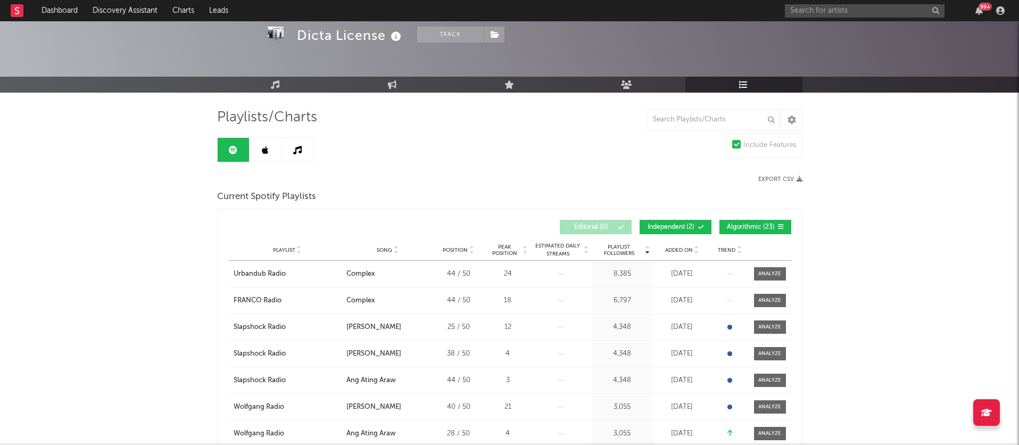
click at [669, 252] on span "Added On" at bounding box center [679, 250] width 28 height 6
click at [385, 85] on link "Engagement" at bounding box center [392, 85] width 117 height 16
select select "1w"
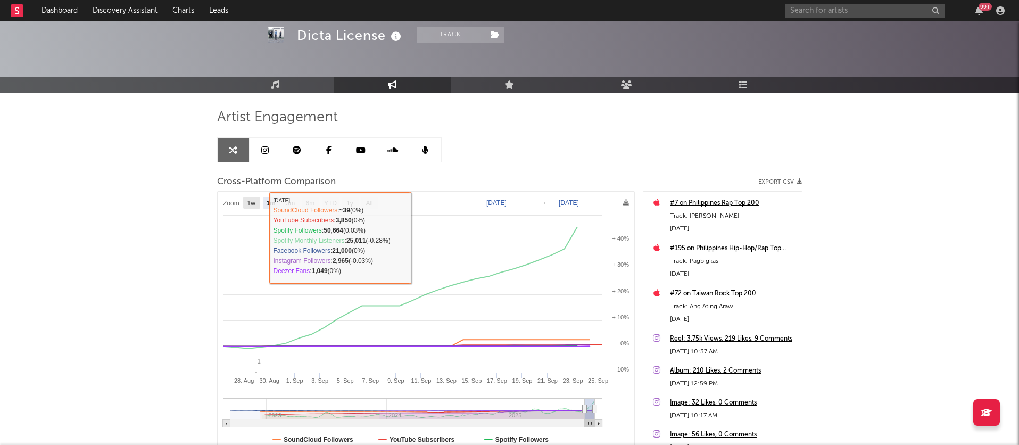
click at [250, 208] on rect at bounding box center [251, 203] width 17 height 12
select select "1w"
type input "2025-09-19"
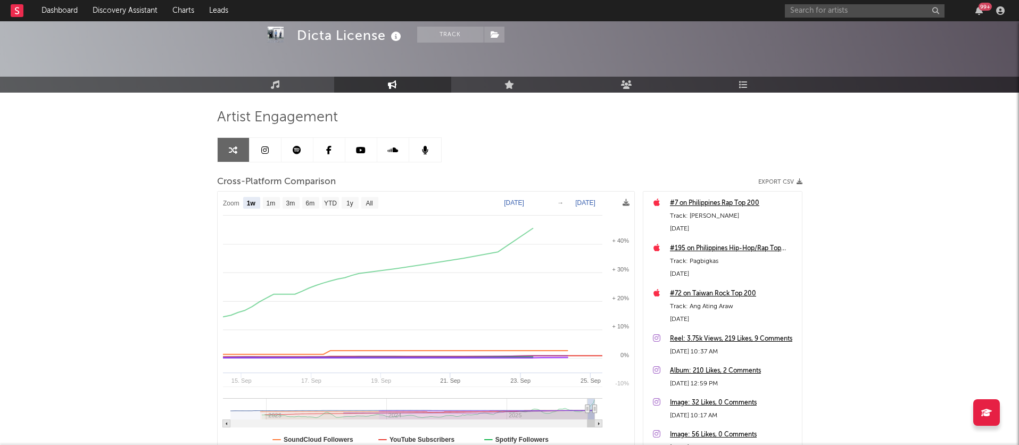
select select "1w"
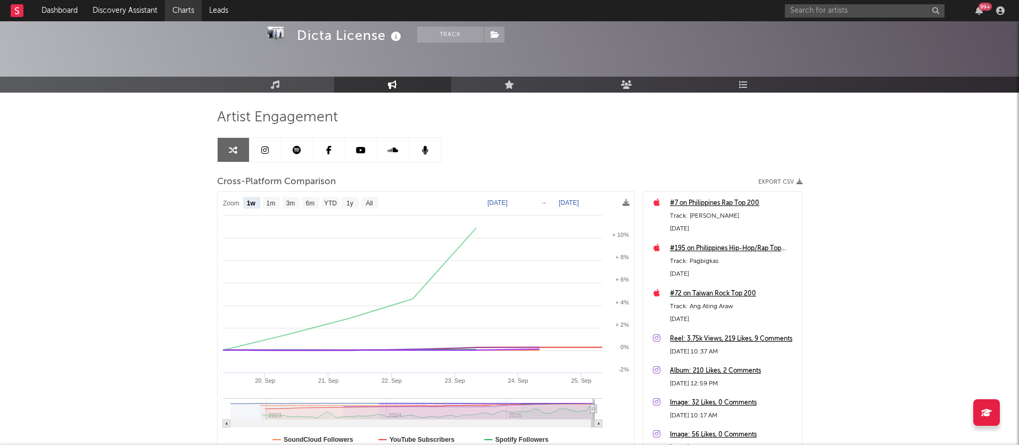
click at [184, 14] on link "Charts" at bounding box center [183, 10] width 37 height 21
